Goal: Transaction & Acquisition: Book appointment/travel/reservation

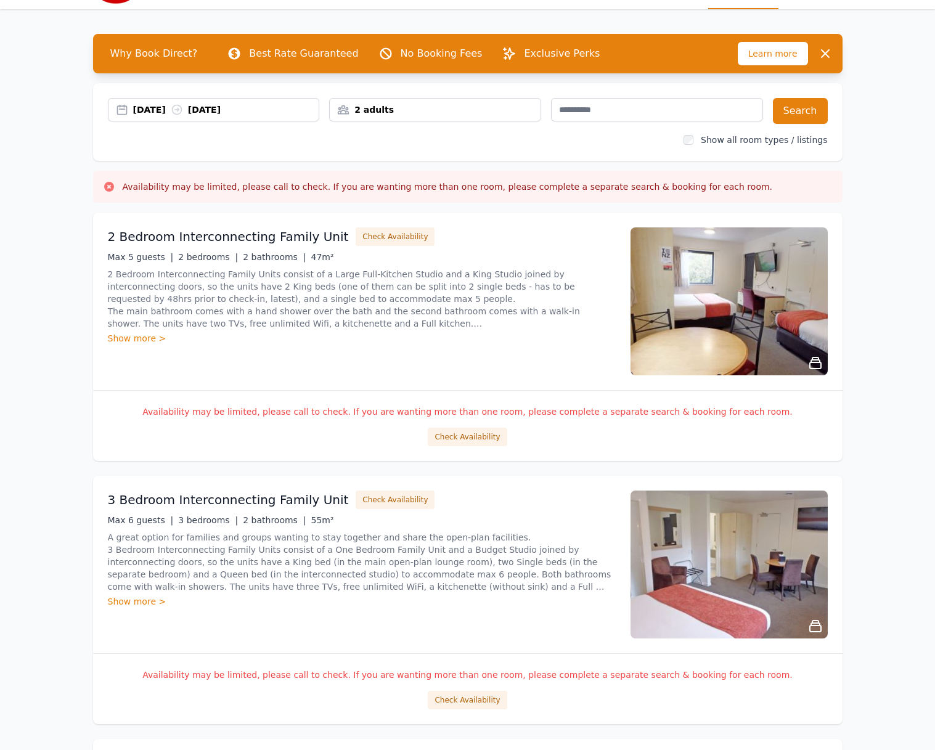
scroll to position [29, 0]
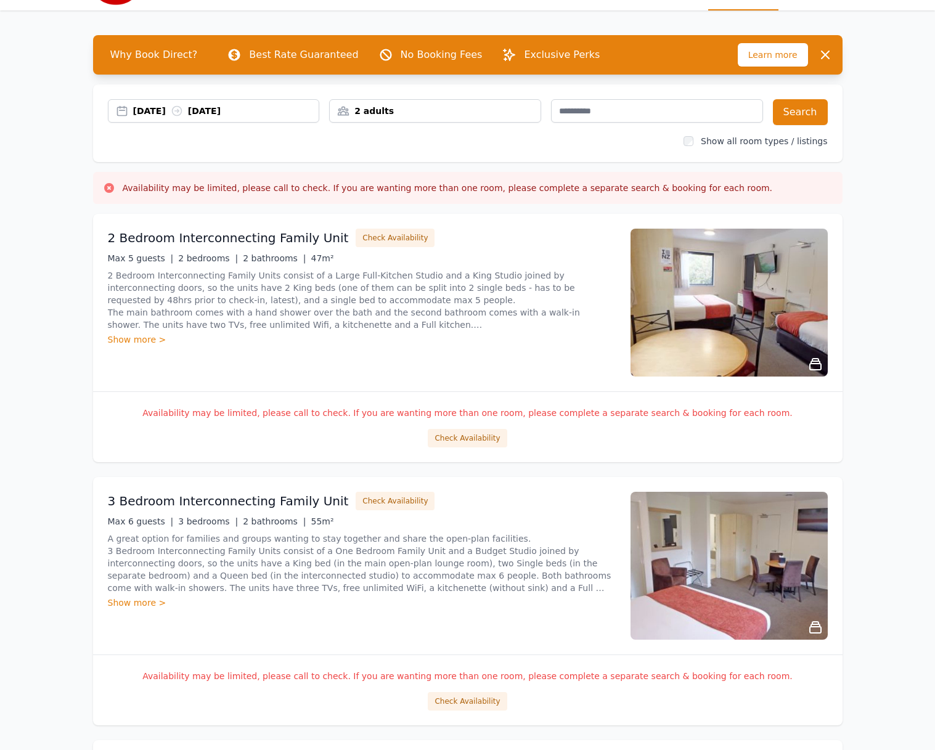
click at [150, 113] on div "[DATE] [DATE]" at bounding box center [226, 111] width 186 height 12
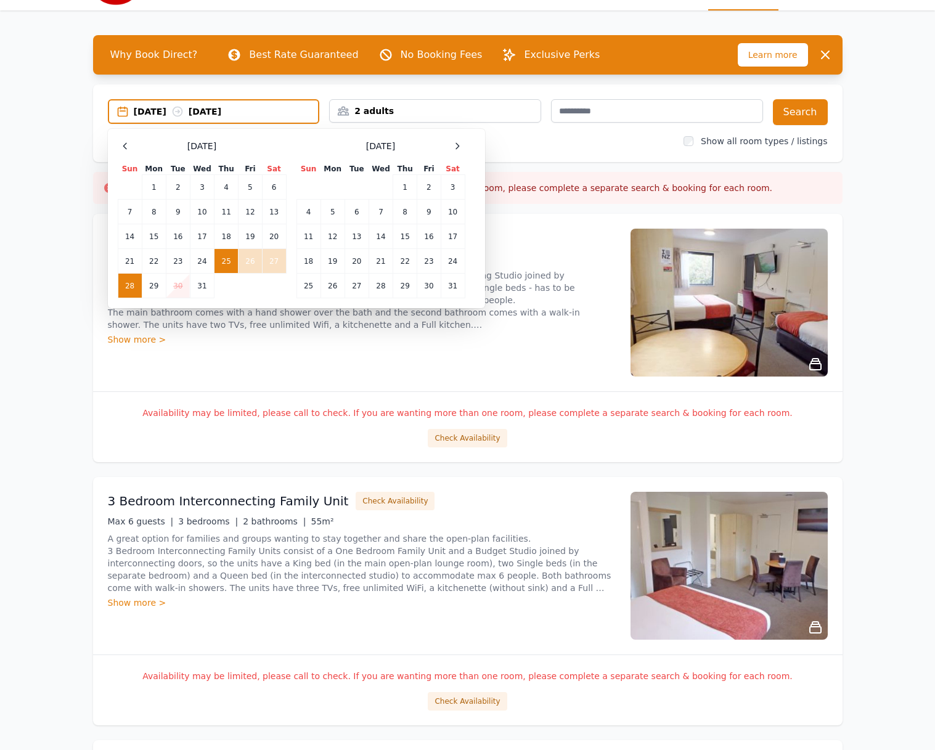
click at [224, 265] on td "25" at bounding box center [227, 261] width 24 height 25
click at [244, 262] on td "26" at bounding box center [250, 261] width 23 height 25
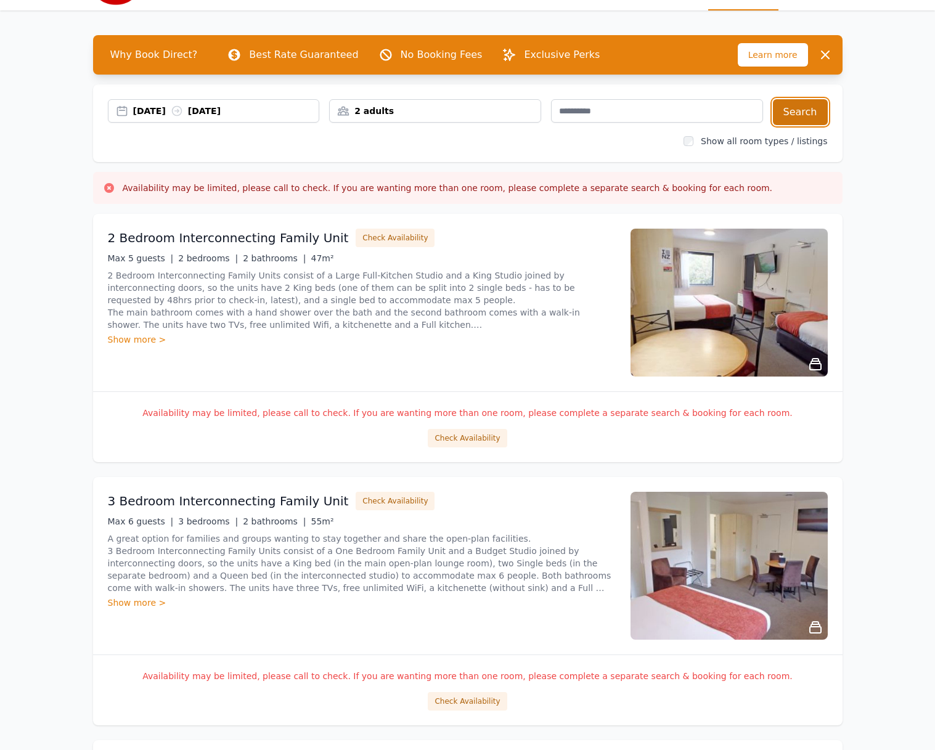
click at [803, 116] on button "Search" at bounding box center [800, 112] width 55 height 26
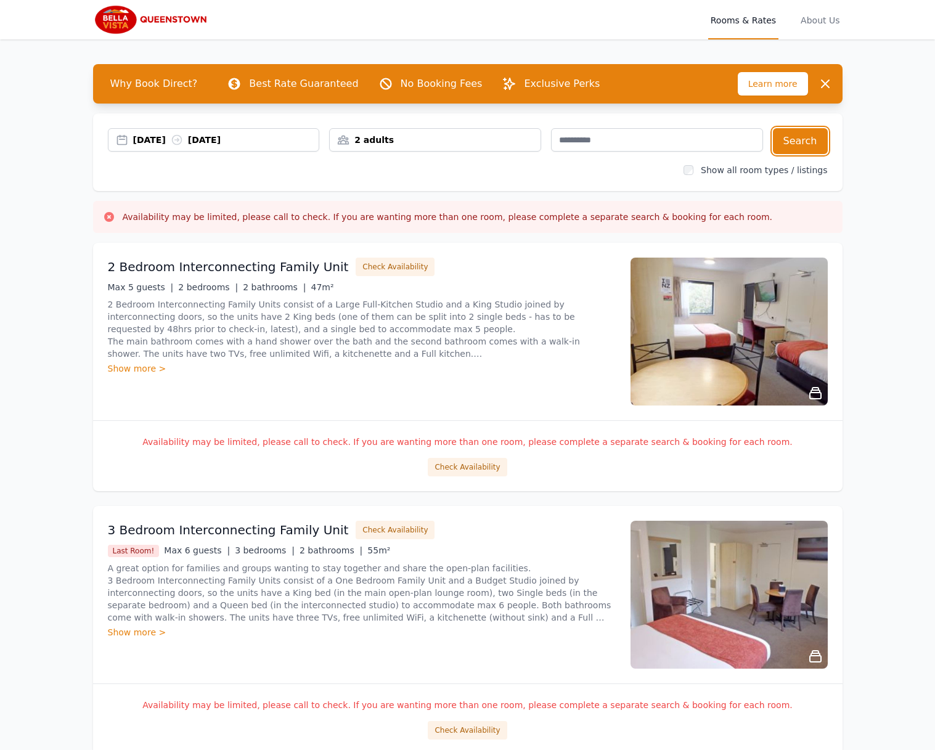
click at [174, 141] on div "[DATE] [DATE]" at bounding box center [226, 140] width 186 height 12
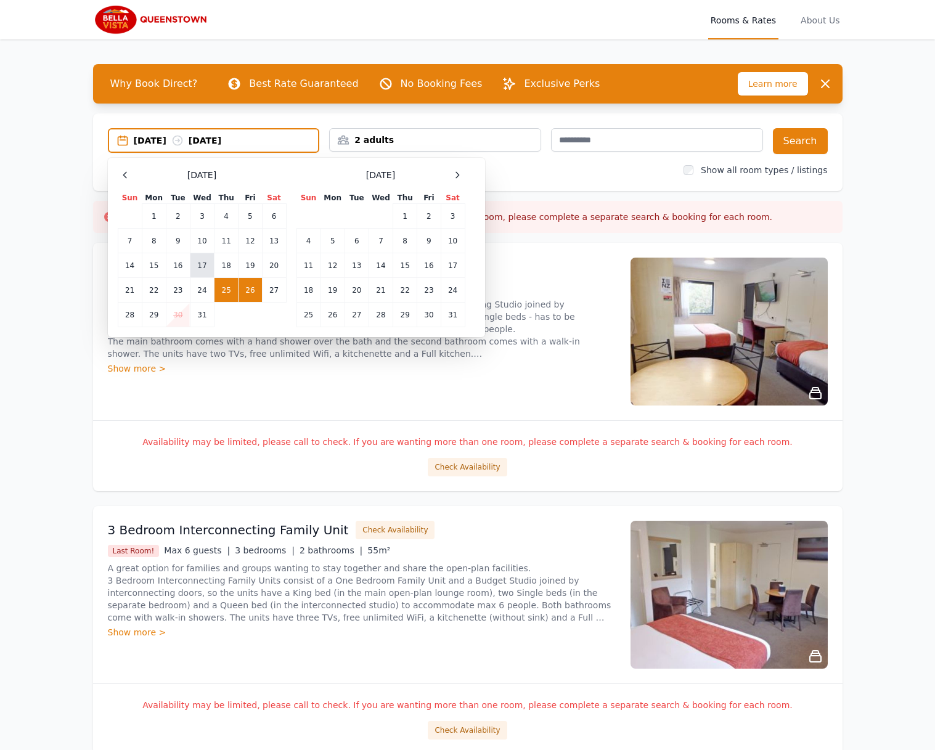
click at [200, 264] on td "17" at bounding box center [202, 265] width 24 height 25
click at [235, 264] on td "18" at bounding box center [227, 265] width 24 height 25
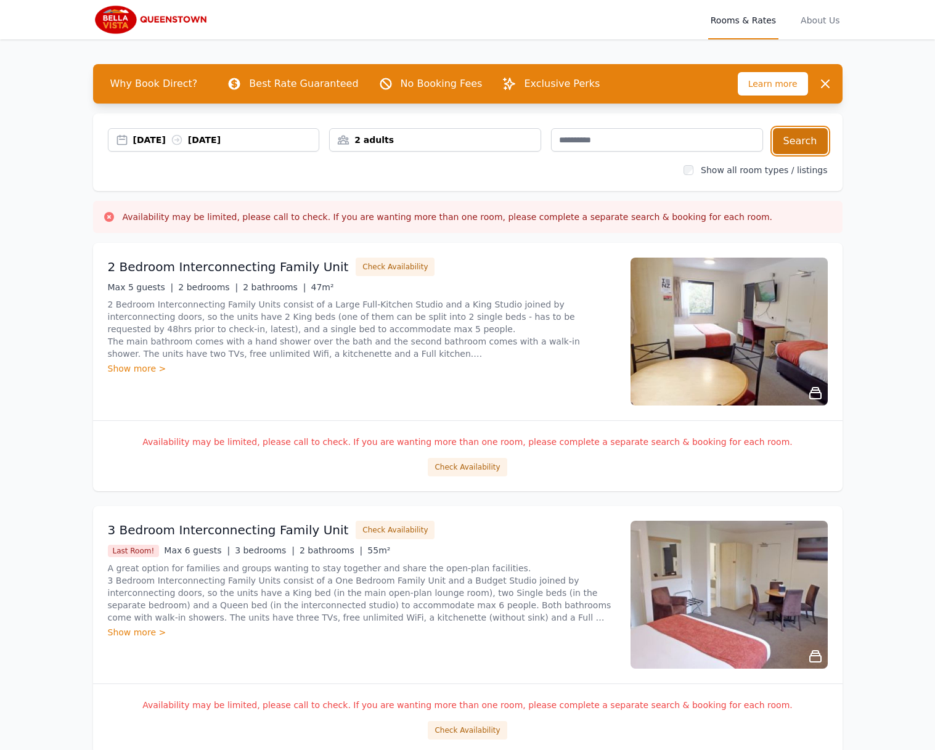
click at [821, 138] on button "Search" at bounding box center [800, 141] width 55 height 26
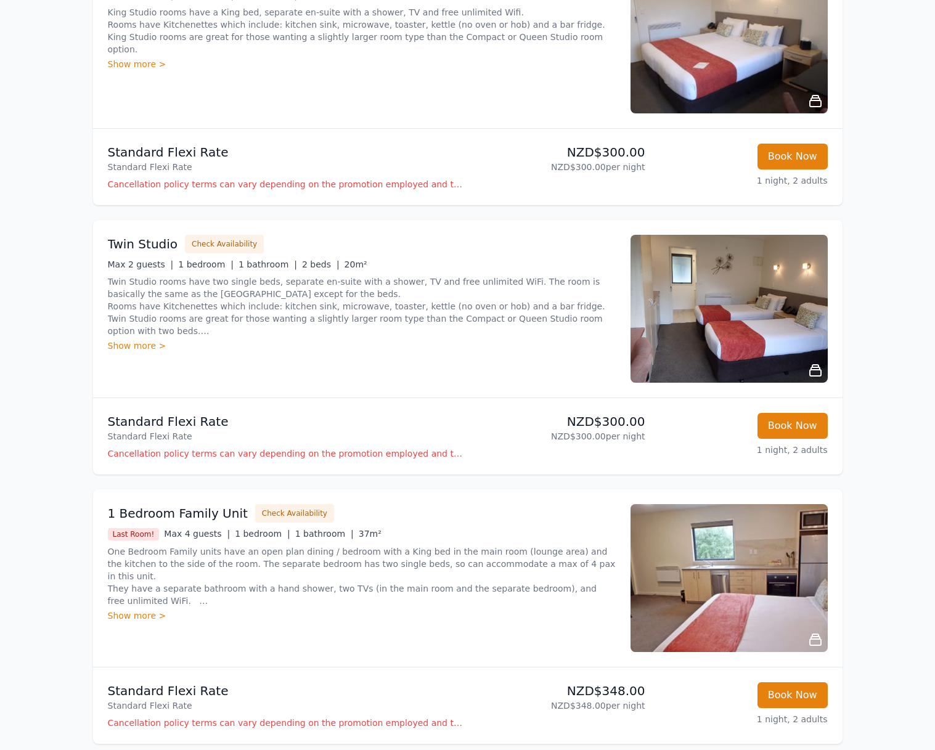
scroll to position [649, 0]
